Goal: Transaction & Acquisition: Purchase product/service

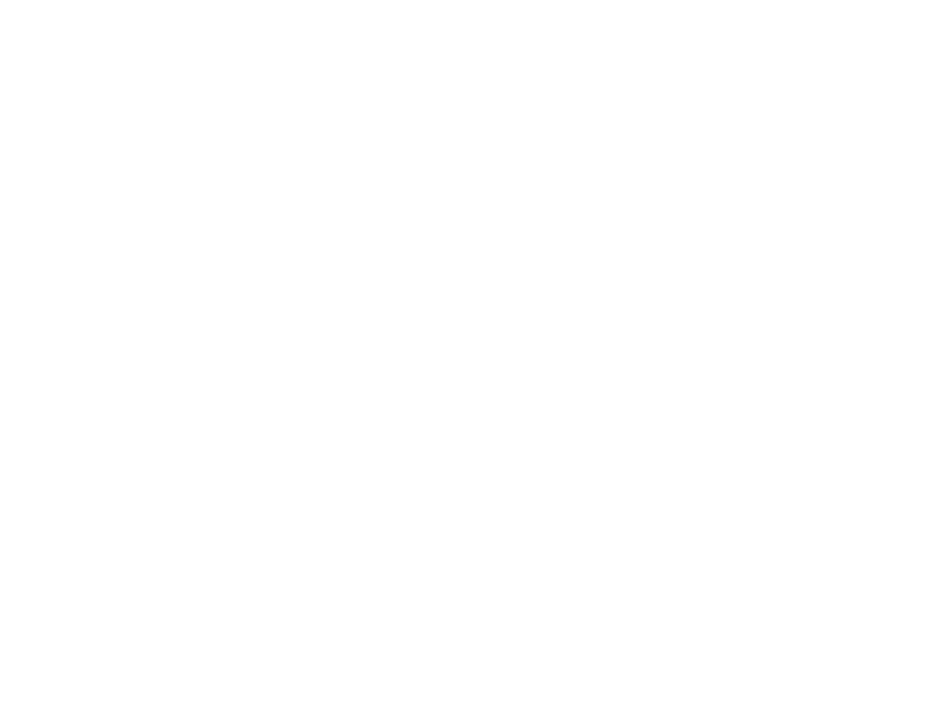
scroll to position [606, 0]
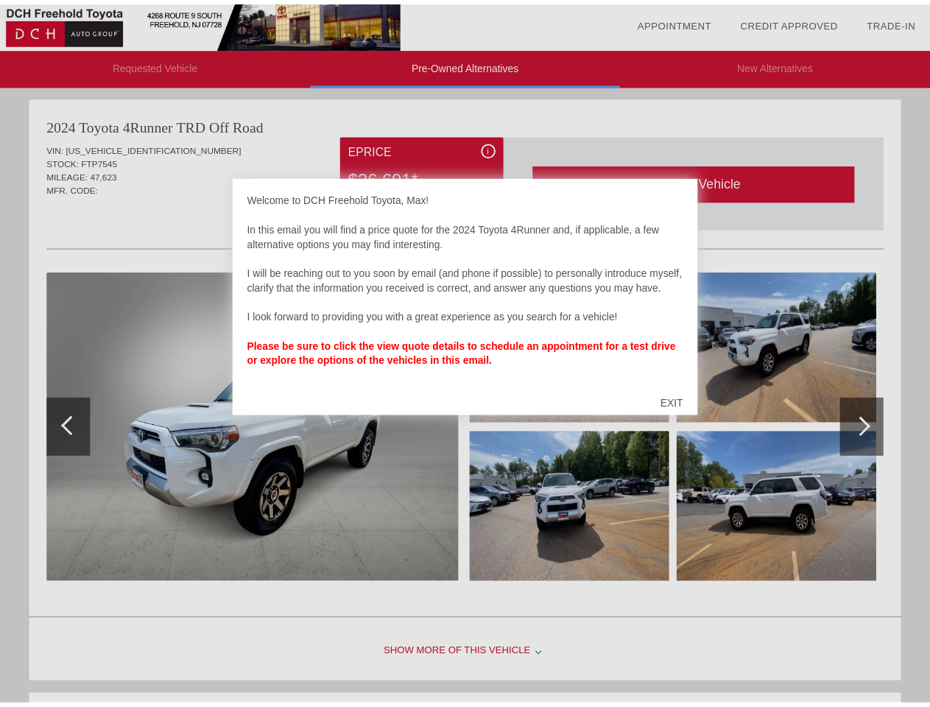
scroll to position [4, 0]
